Goal: Check status: Check status

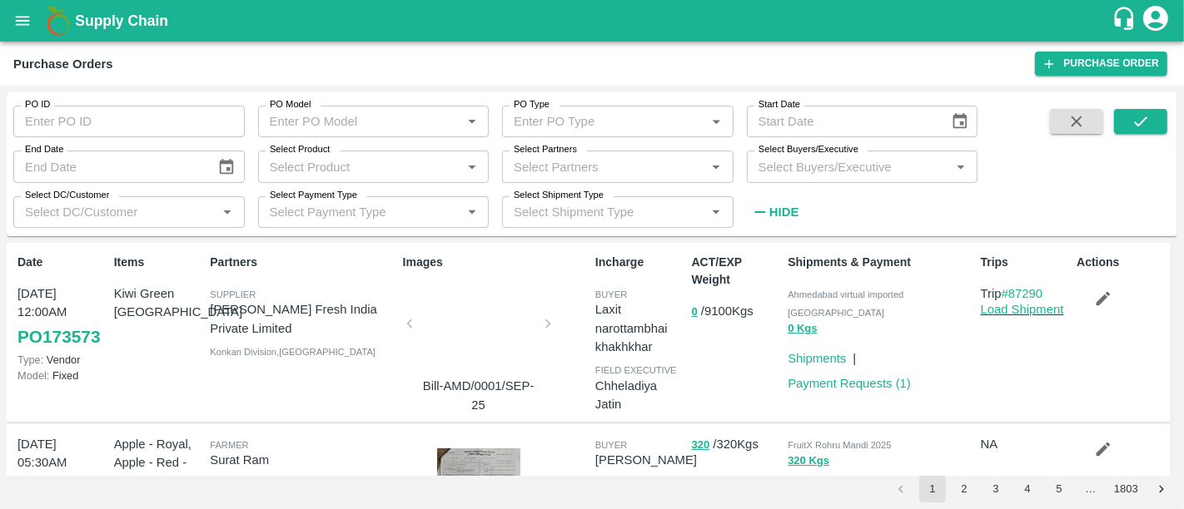
click at [146, 15] on b "Supply Chain" at bounding box center [121, 20] width 93 height 17
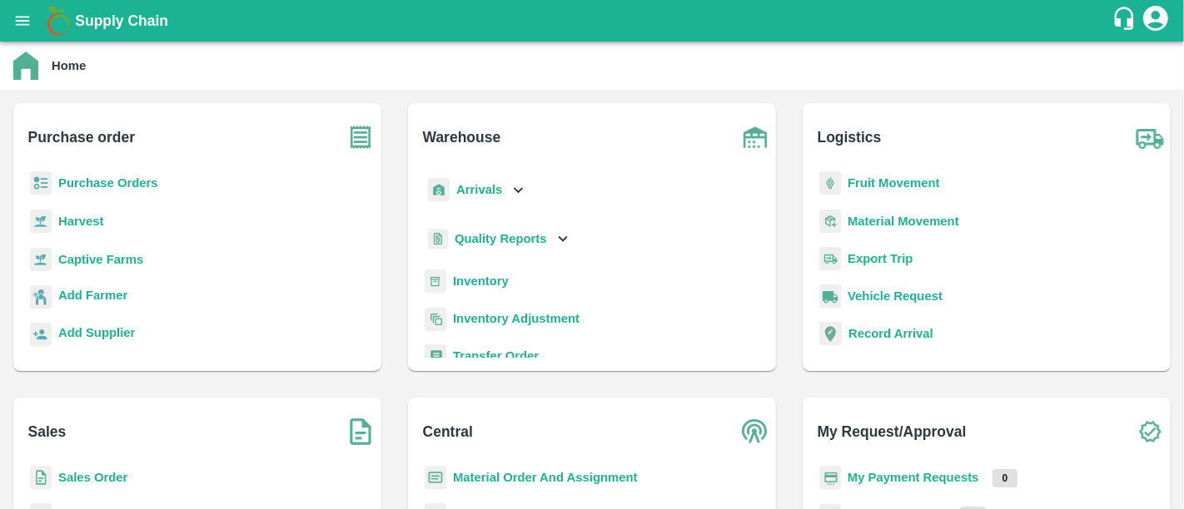
click at [891, 481] on b "My Payment Requests" at bounding box center [913, 477] width 132 height 13
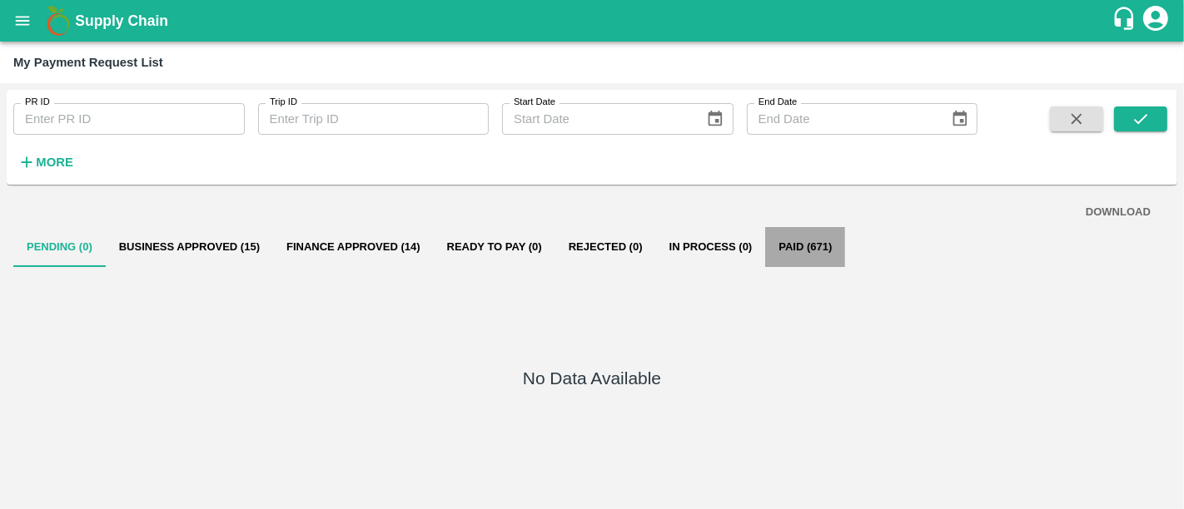
click at [799, 243] on button "Paid (671)" at bounding box center [805, 247] width 80 height 40
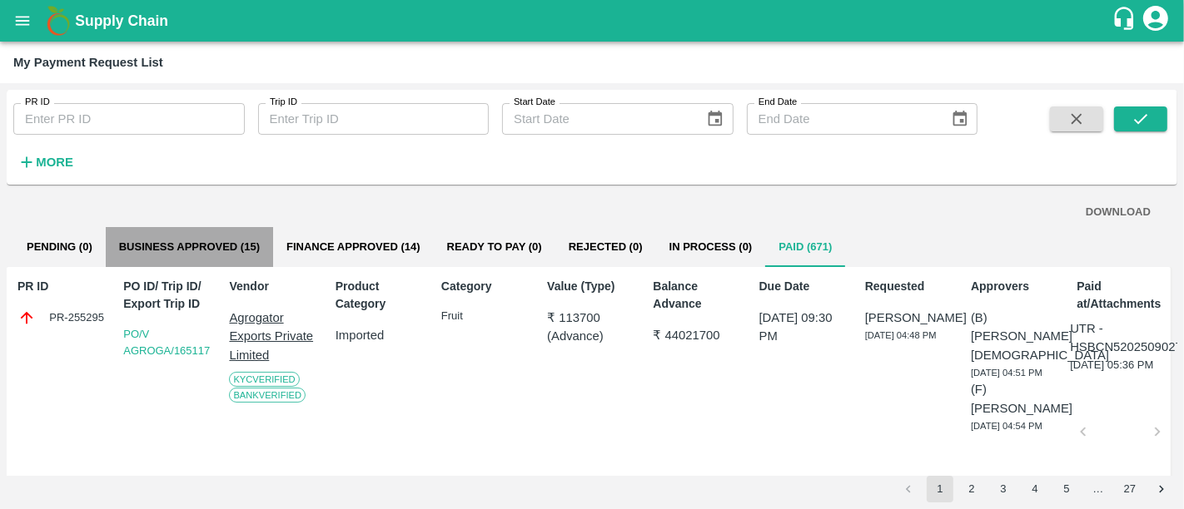
click at [168, 256] on button "Business Approved (15)" at bounding box center [189, 247] width 167 height 40
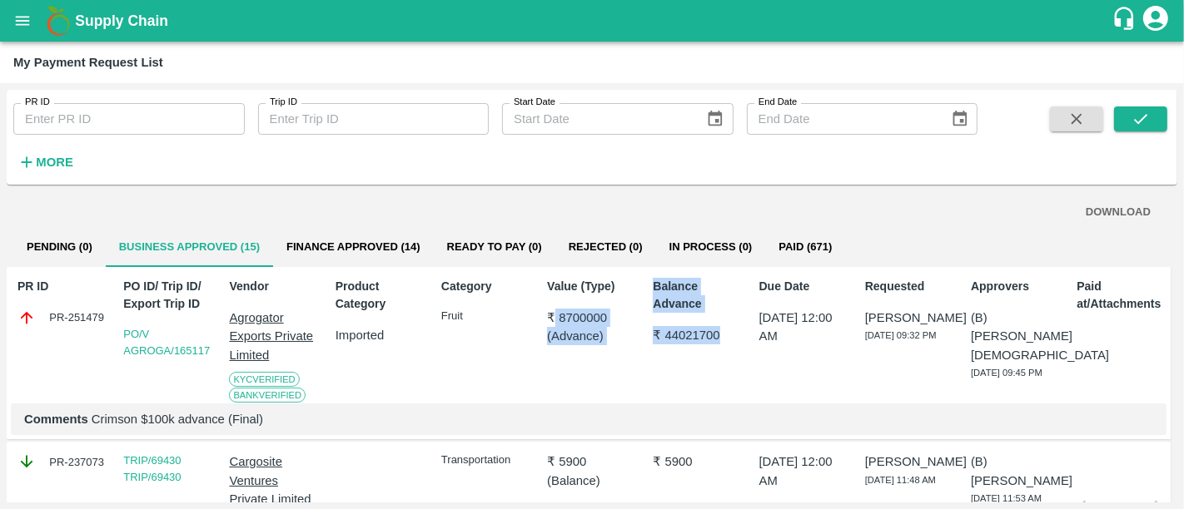
drag, startPoint x: 549, startPoint y: 321, endPoint x: 717, endPoint y: 345, distance: 169.0
click at [717, 345] on div "PR ID PR-251479 PO ID/ Trip ID/ Export Trip ID PO/V AGROGA/165117 Vendor Agroga…" at bounding box center [589, 353] width 1164 height 173
click at [717, 345] on div "Balance Advance ₹ 44021700" at bounding box center [694, 337] width 97 height 132
